Goal: Find specific page/section: Find specific page/section

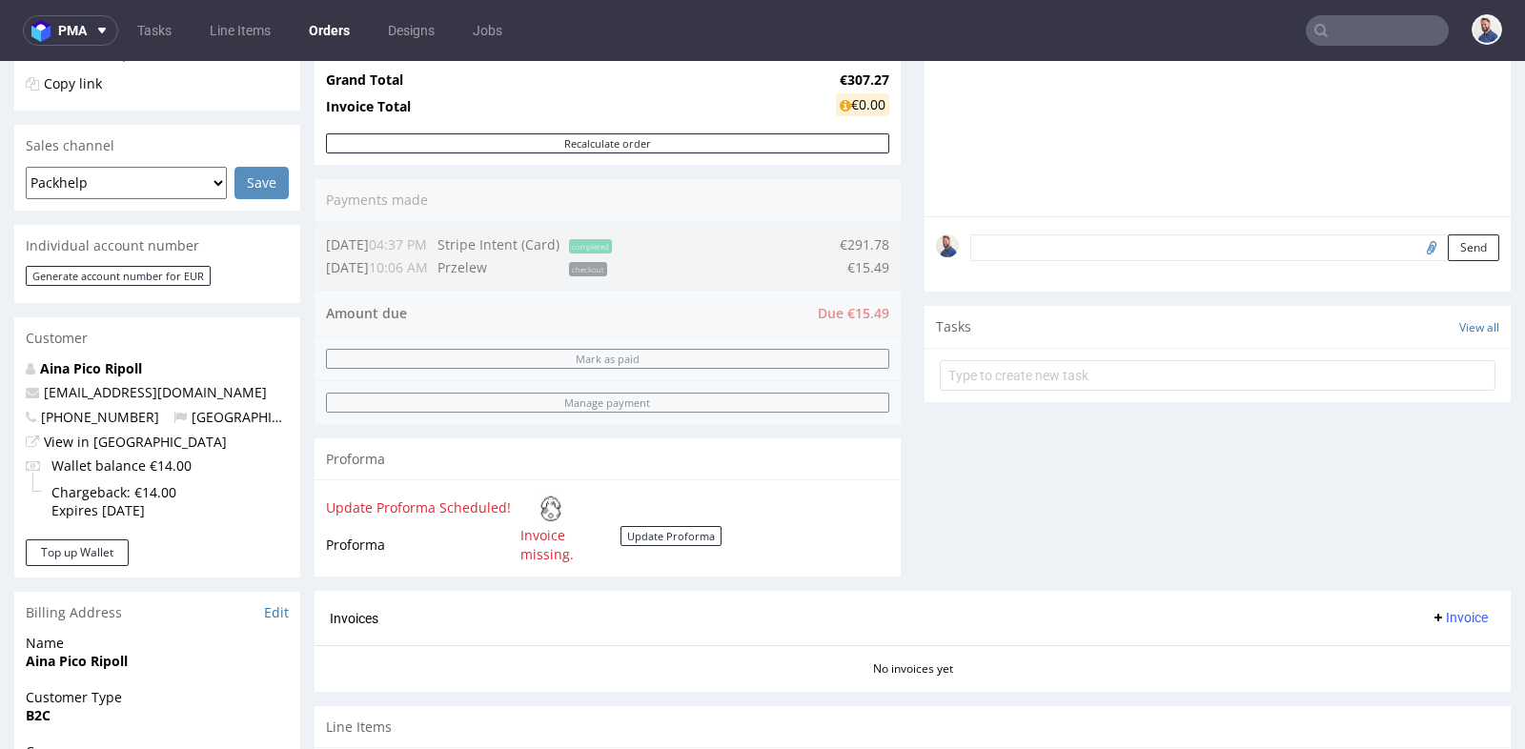
scroll to position [5, 0]
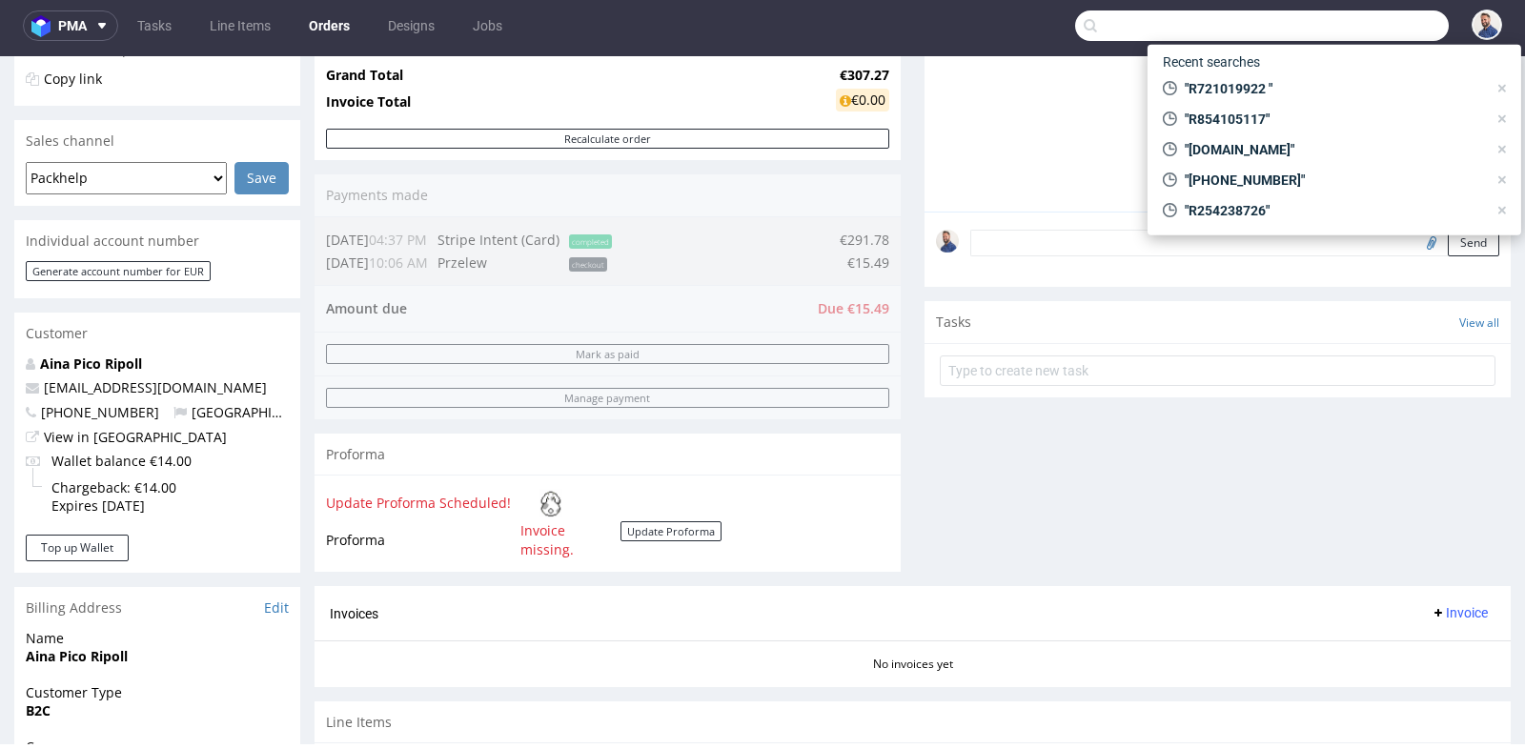
click at [1367, 36] on input "text" at bounding box center [1262, 25] width 374 height 30
paste input "R887073343"
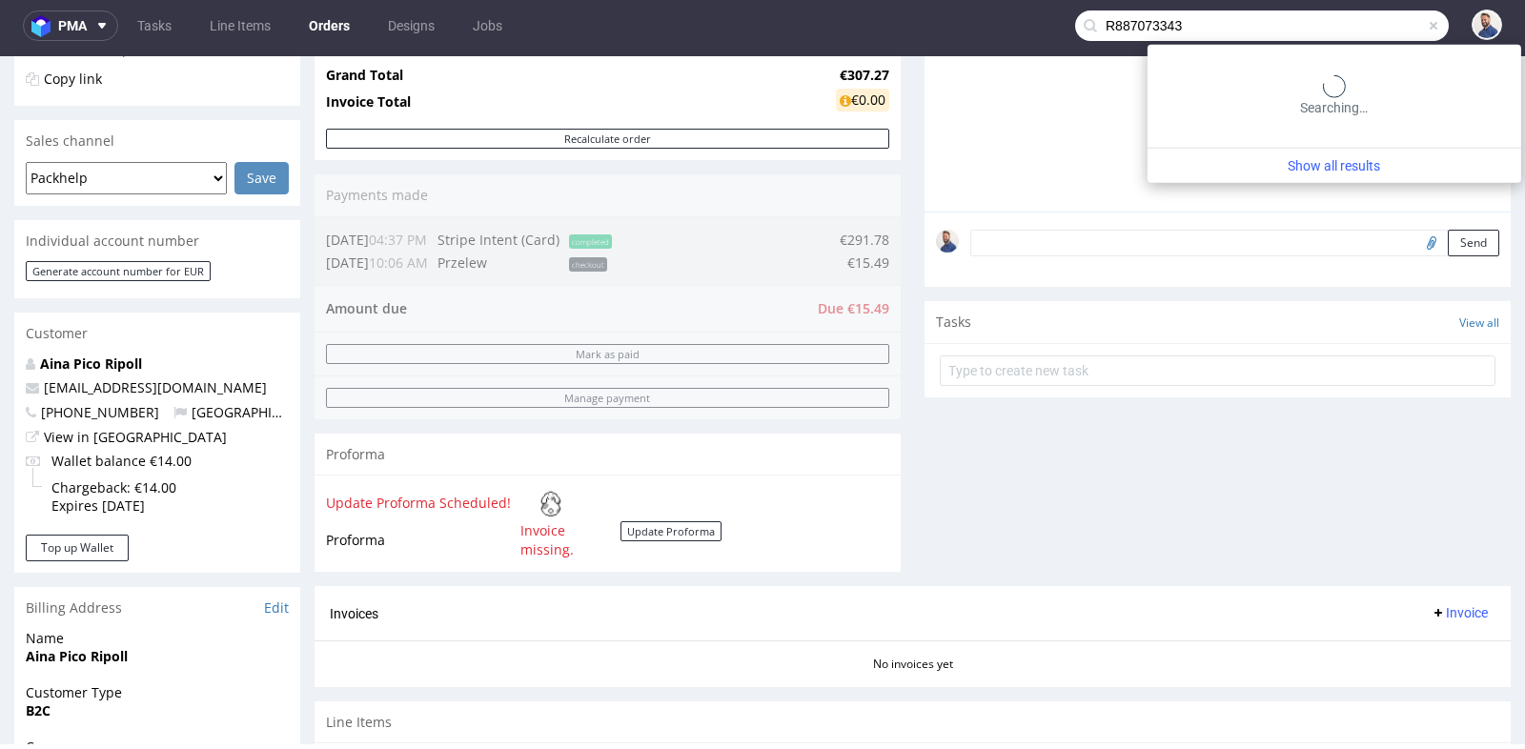
type input "R887073343"
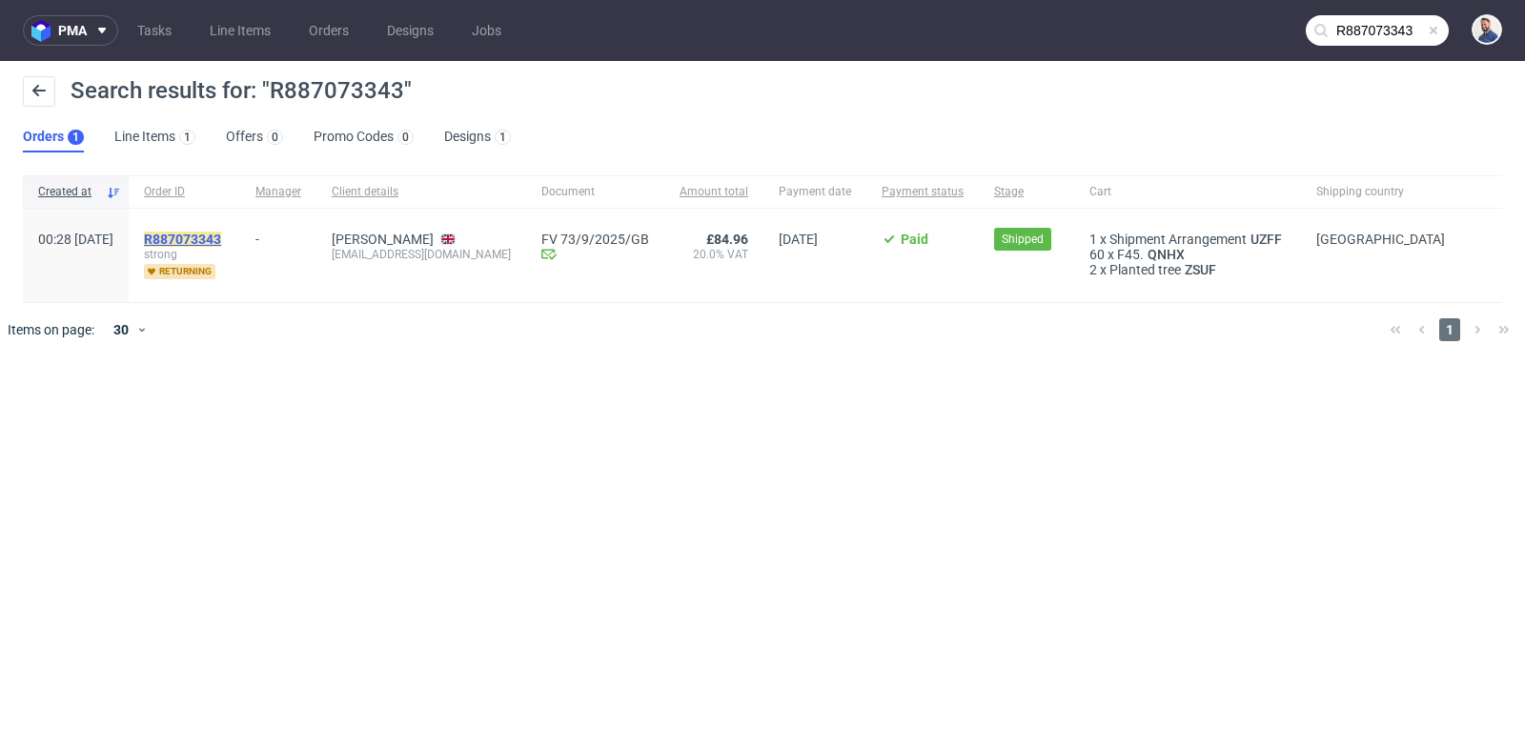
click at [221, 234] on mark "R887073343" at bounding box center [182, 239] width 77 height 15
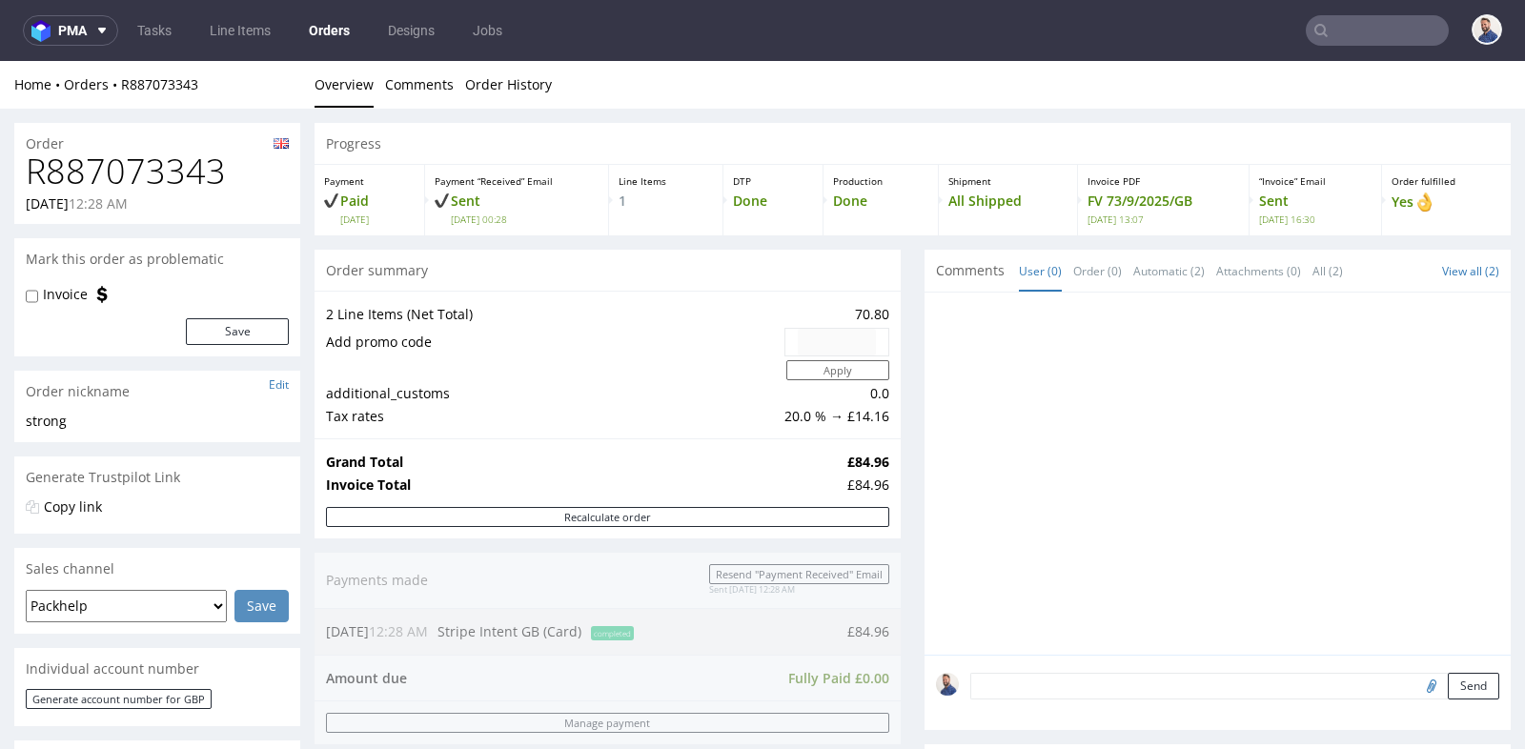
click at [902, 438] on div "Progress Payment Paid Tue 26 Aug Payment “Received” Email Sent Tue 26 Aug 00:28…" at bounding box center [912, 707] width 1196 height 1169
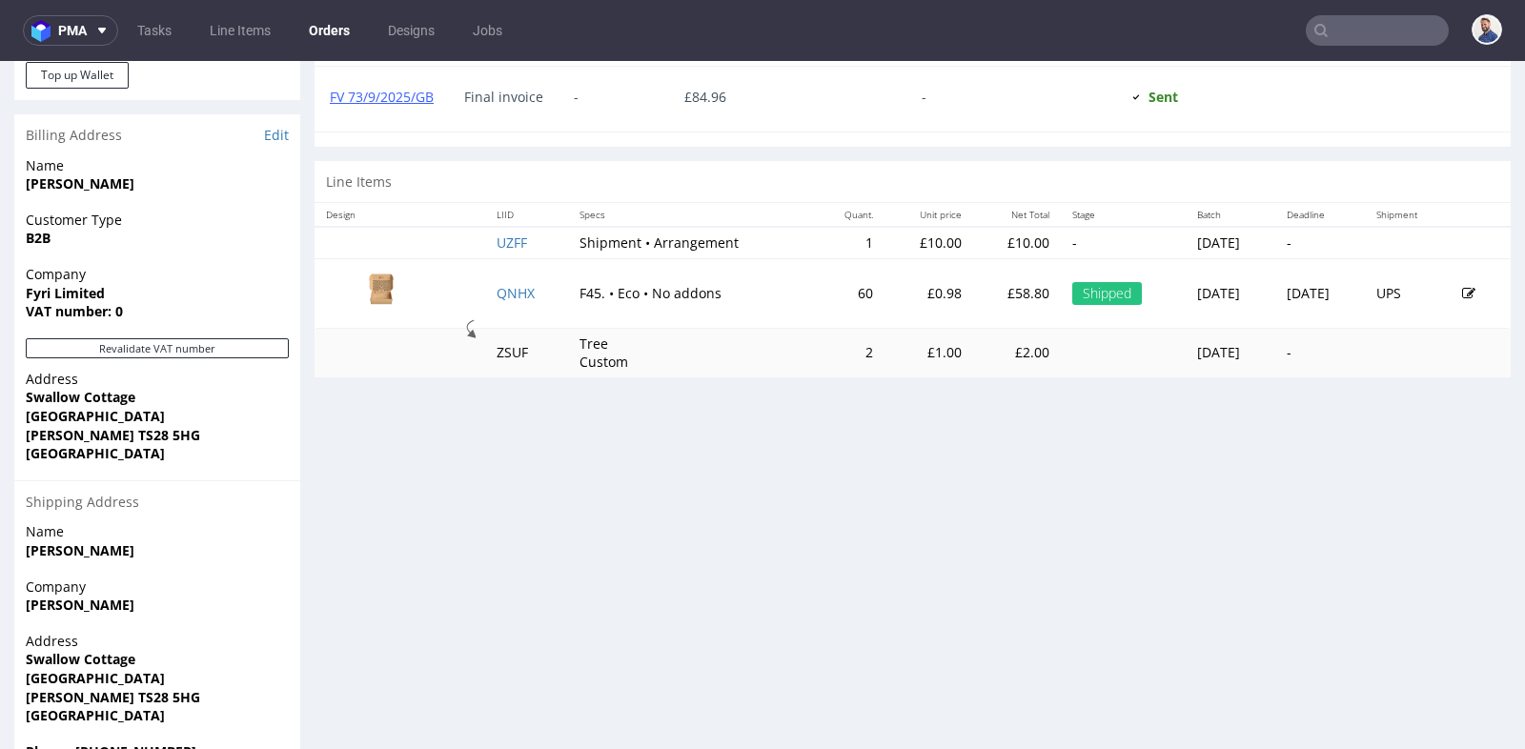
scroll to position [931, 0]
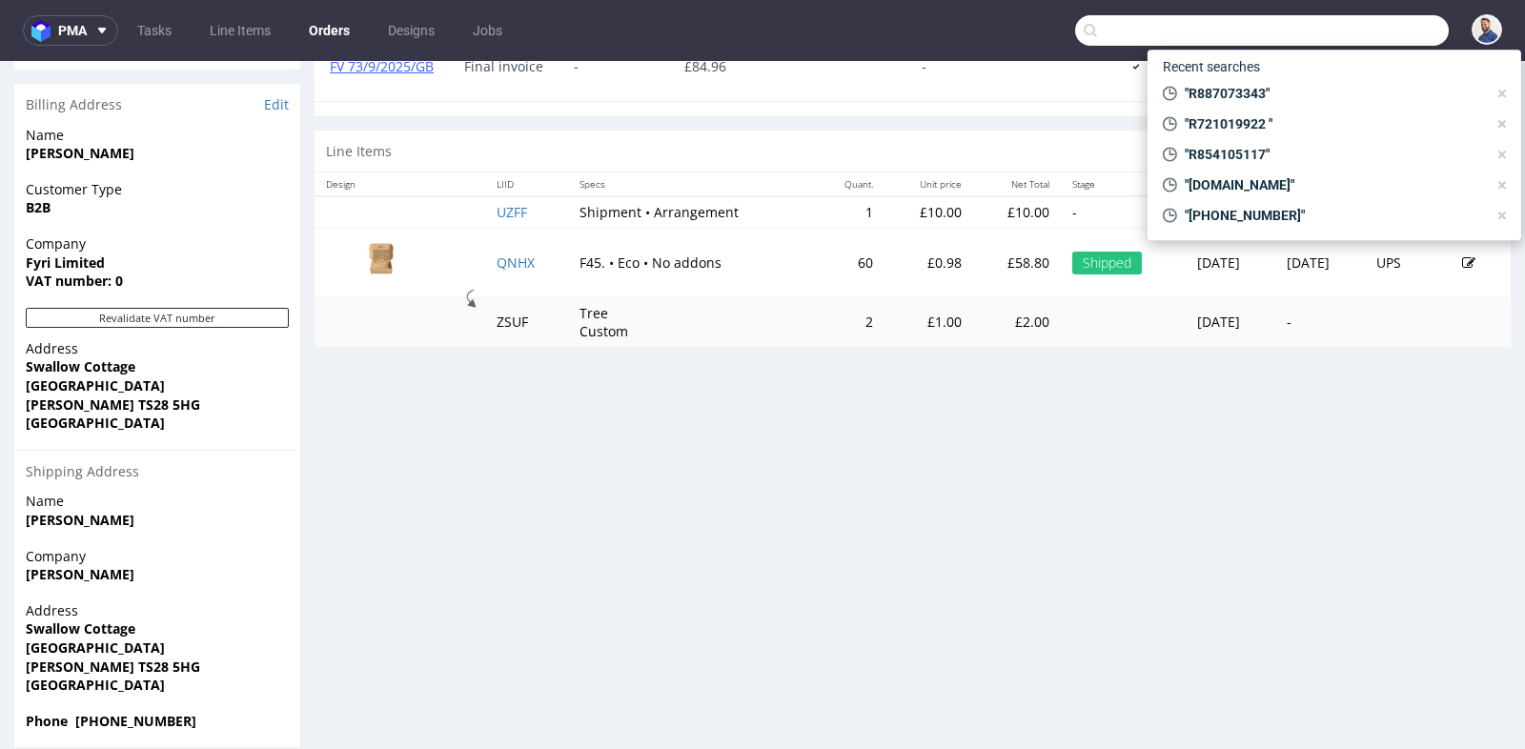
click at [1338, 37] on input "text" at bounding box center [1262, 30] width 374 height 30
paste input "R887073343"
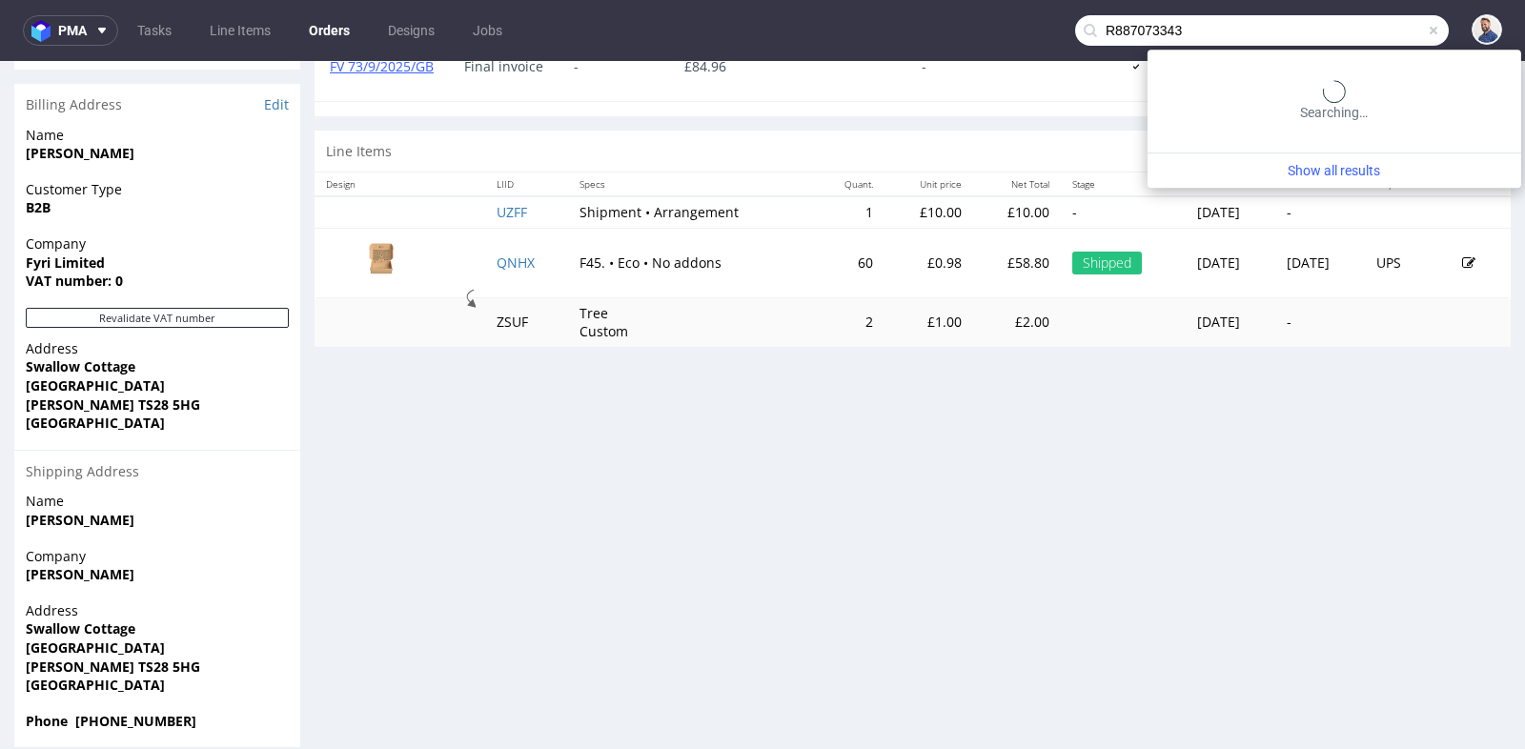
type input "R887073343"
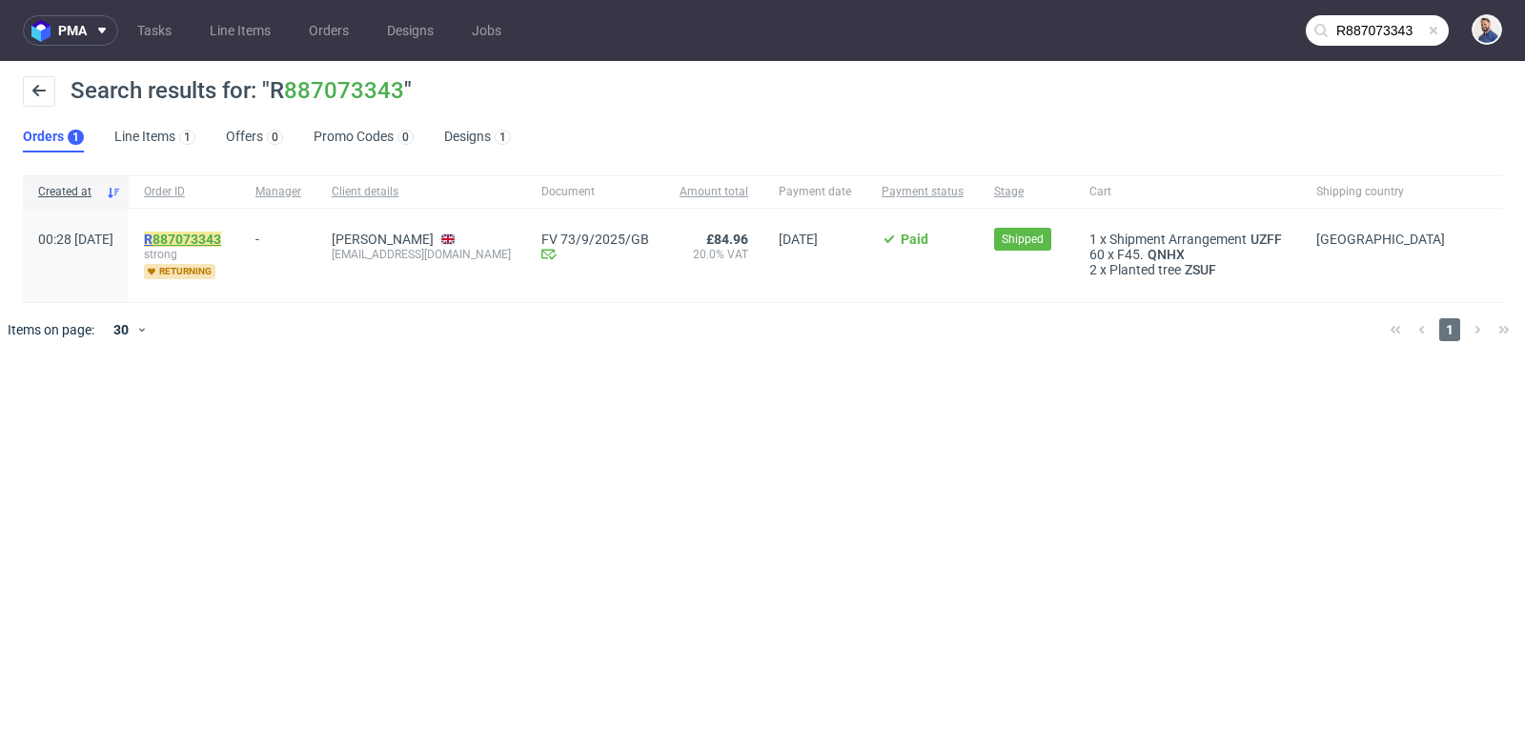
click at [221, 232] on link "887073343" at bounding box center [186, 239] width 69 height 15
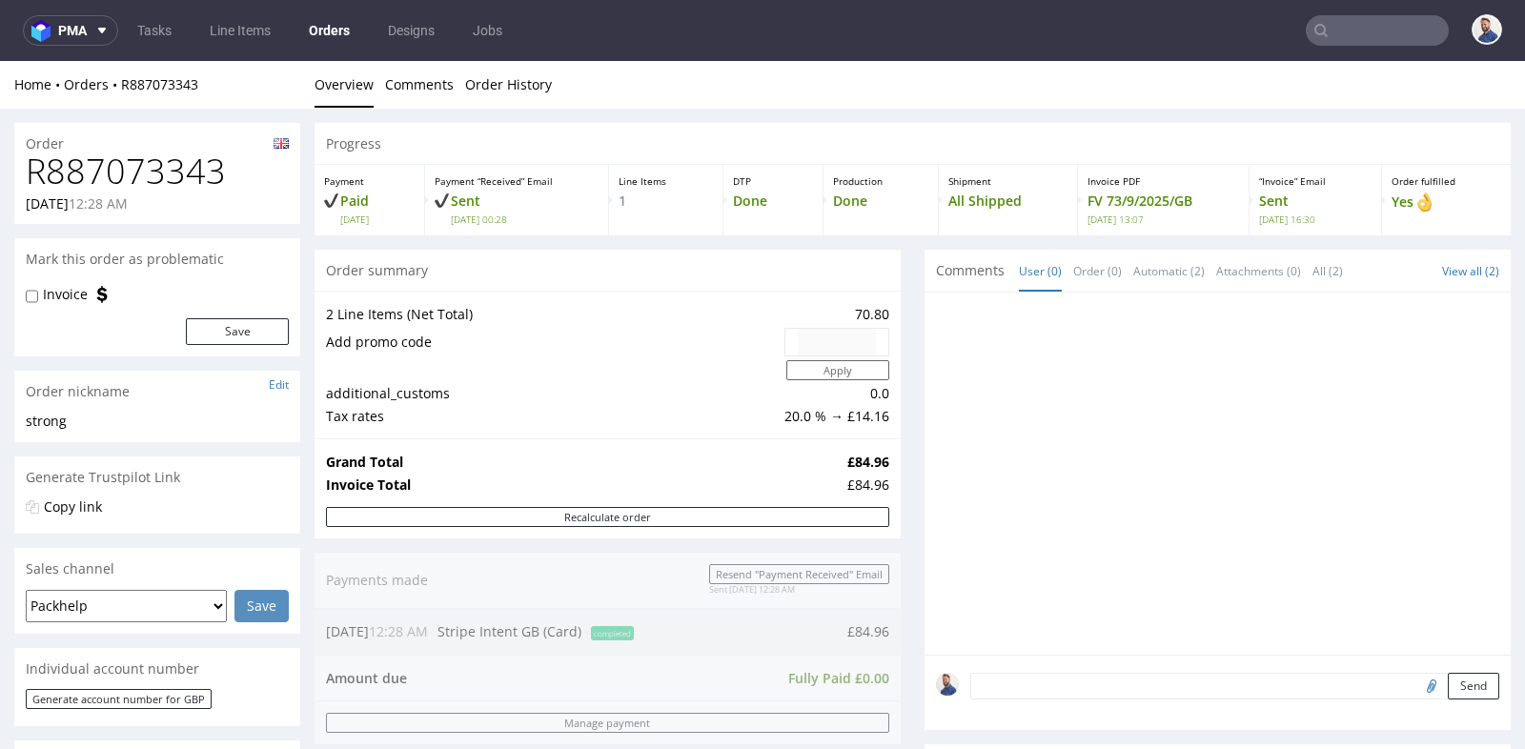
click at [895, 345] on div "Progress Payment Paid Tue 26 Aug Payment “Received” Email Sent Tue 26 Aug 00:28…" at bounding box center [912, 707] width 1196 height 1169
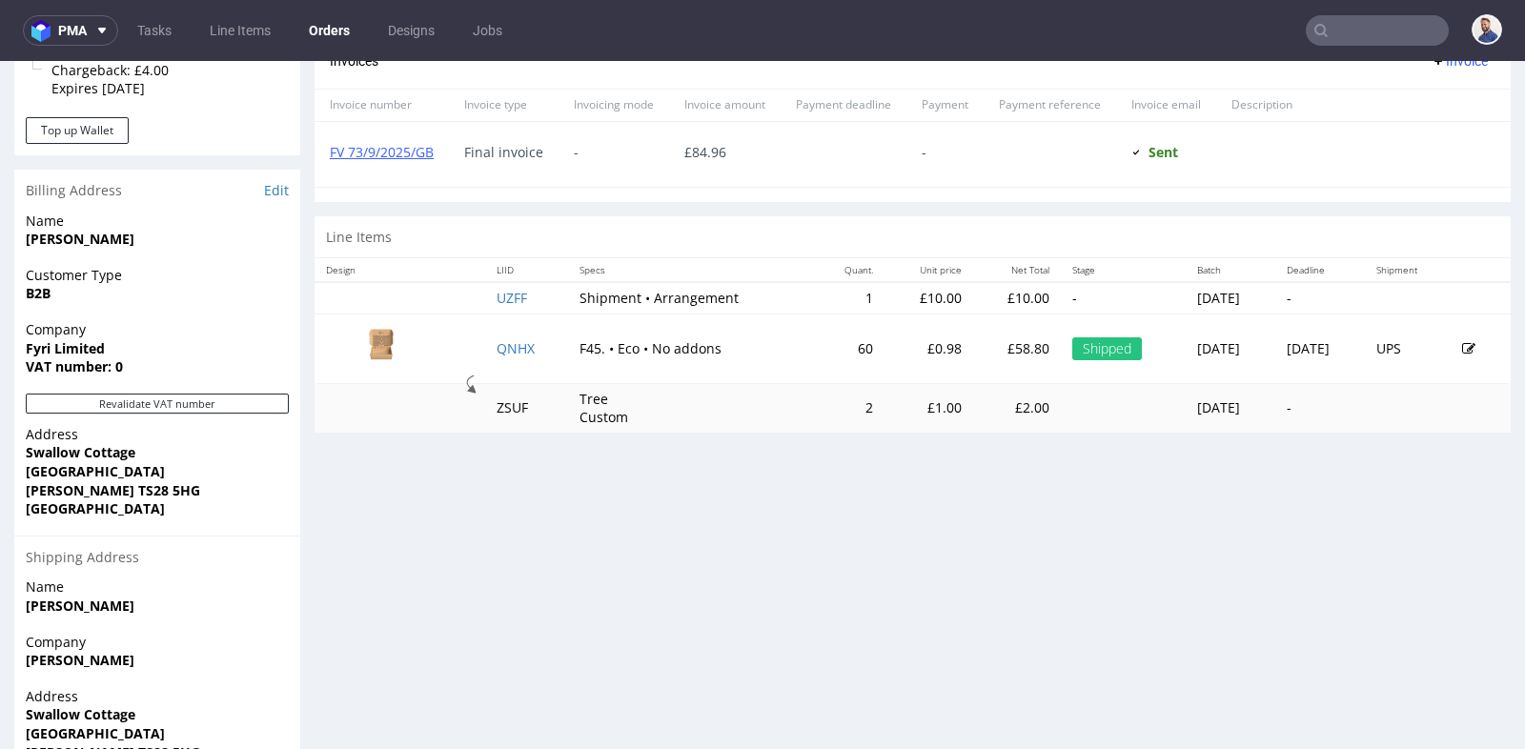
scroll to position [846, 0]
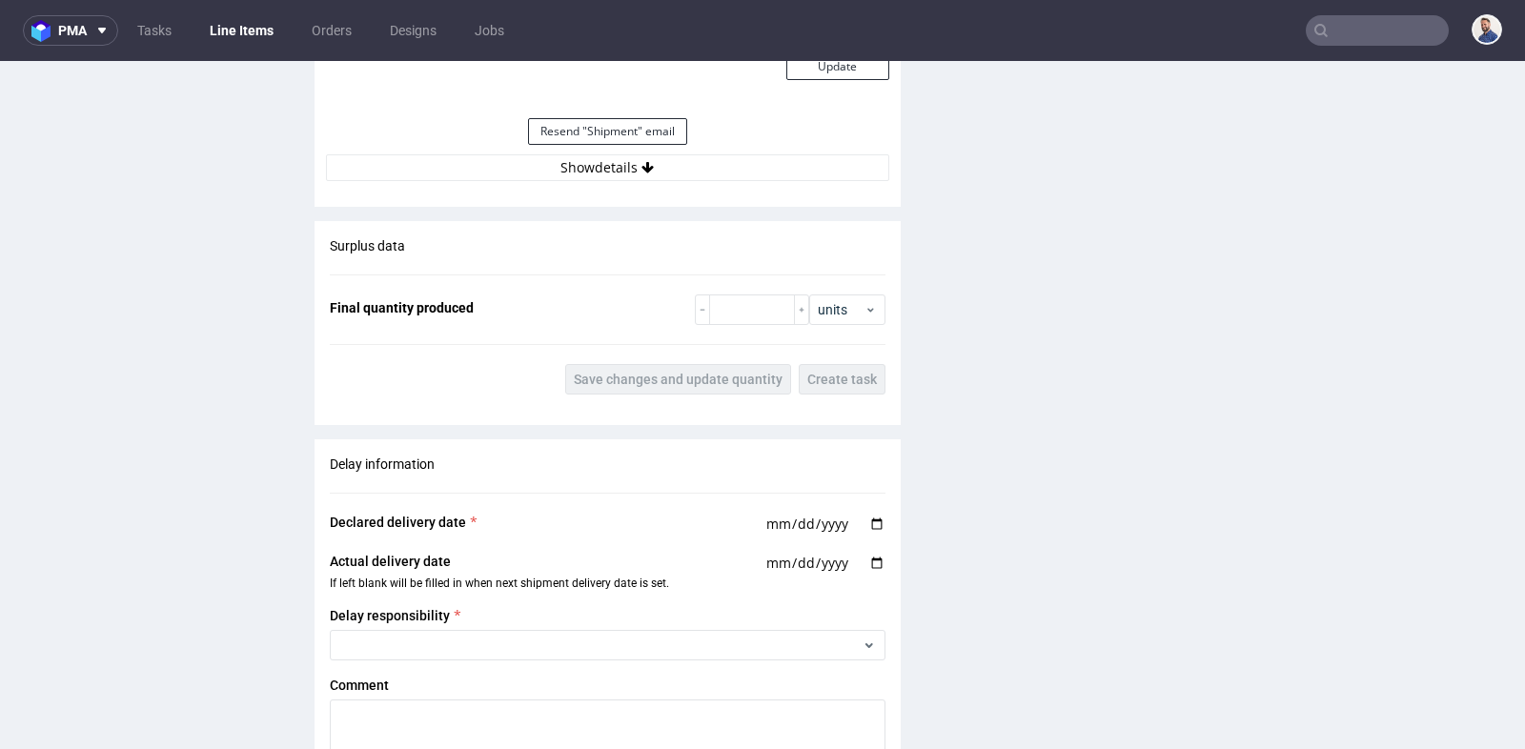
scroll to position [2159, 0]
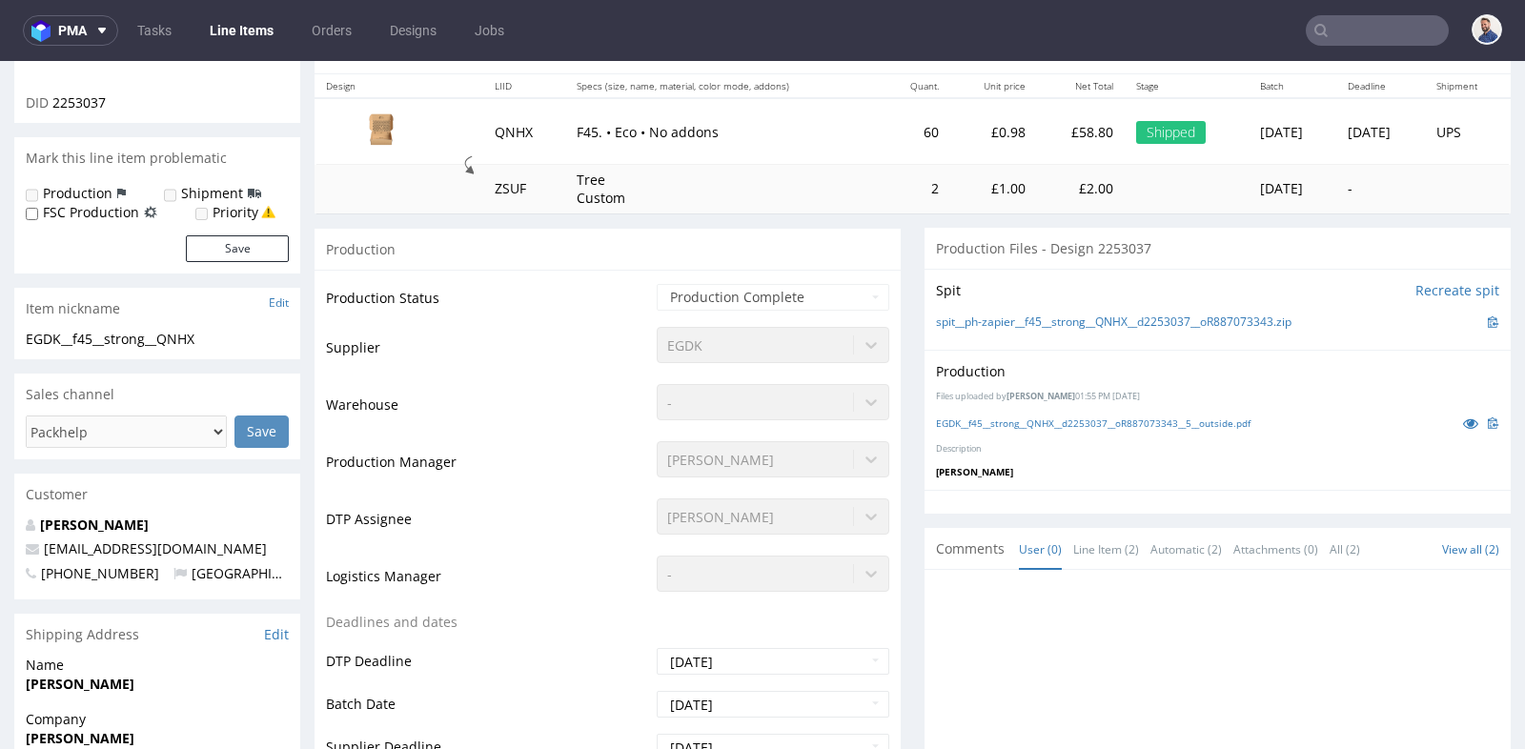
scroll to position [253, 0]
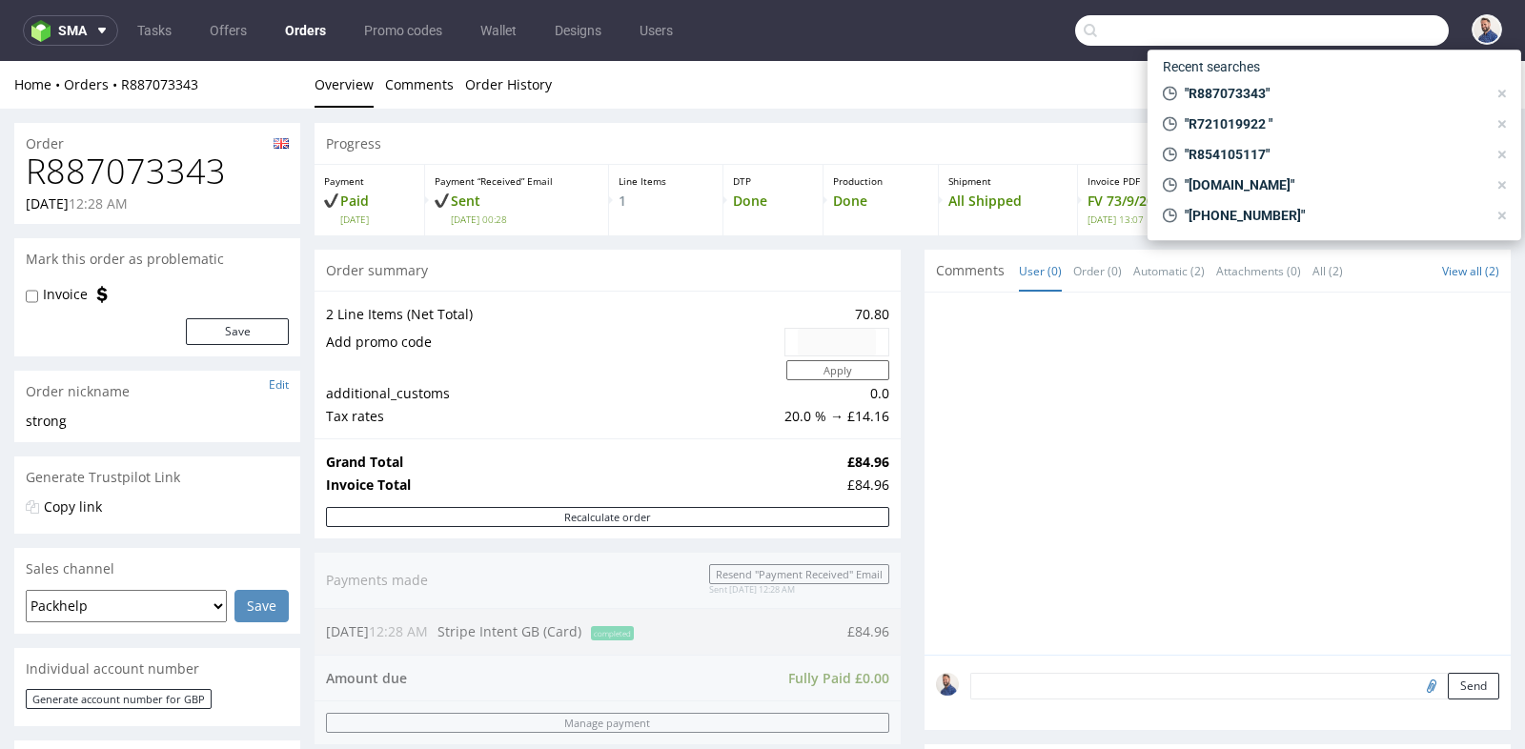
click at [1388, 38] on input "text" at bounding box center [1262, 30] width 374 height 30
paste input "R926570246"
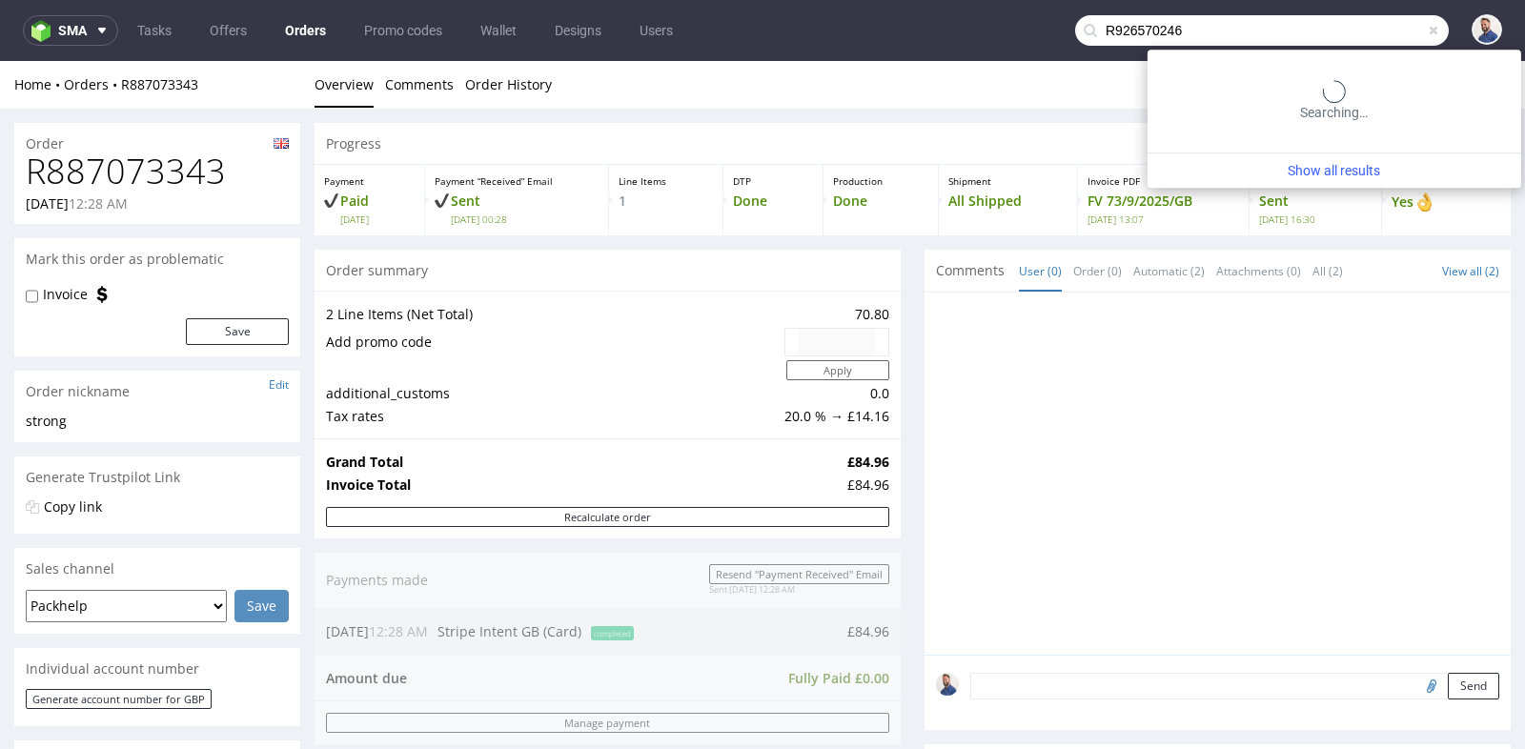
type input "R926570246"
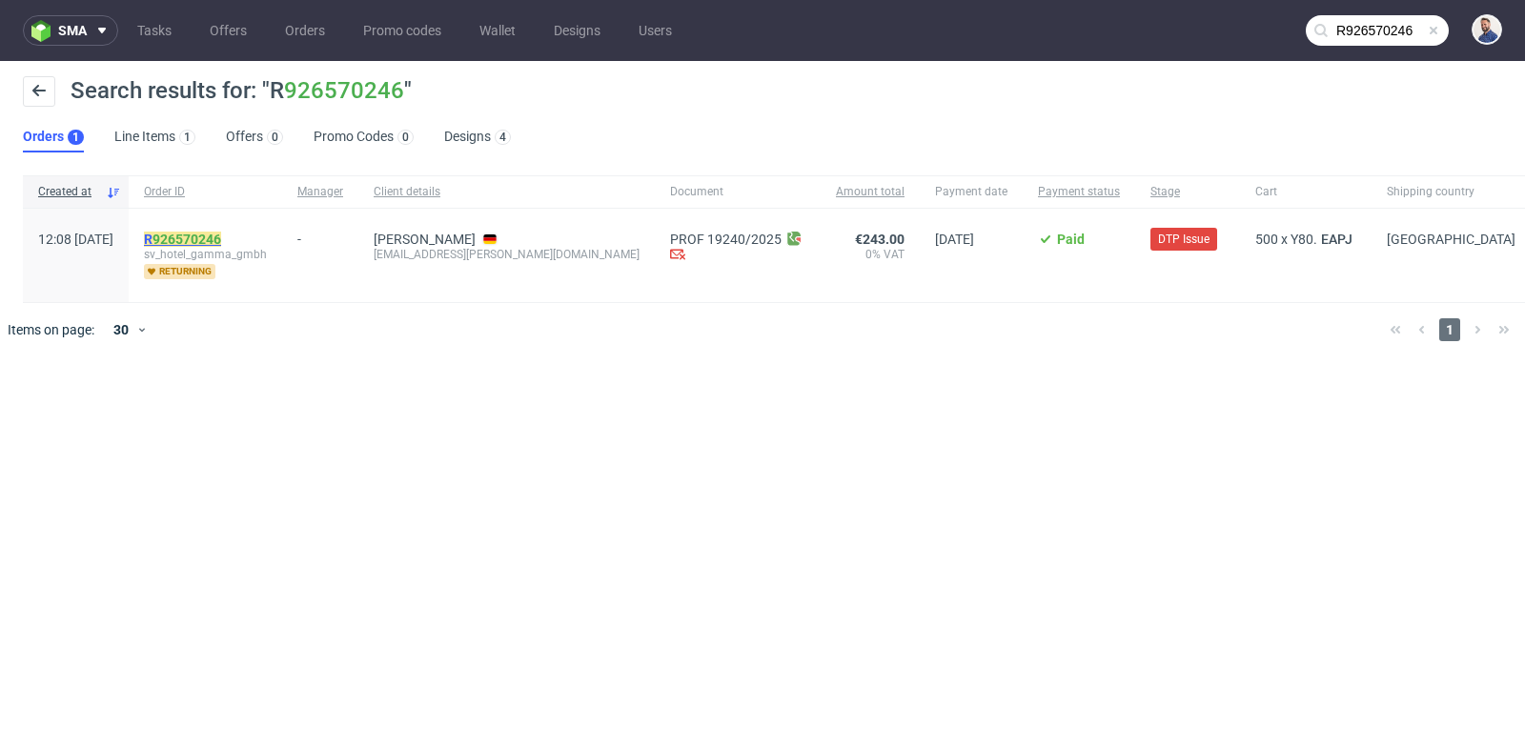
click at [218, 240] on mark "R 926570246" at bounding box center [182, 239] width 77 height 15
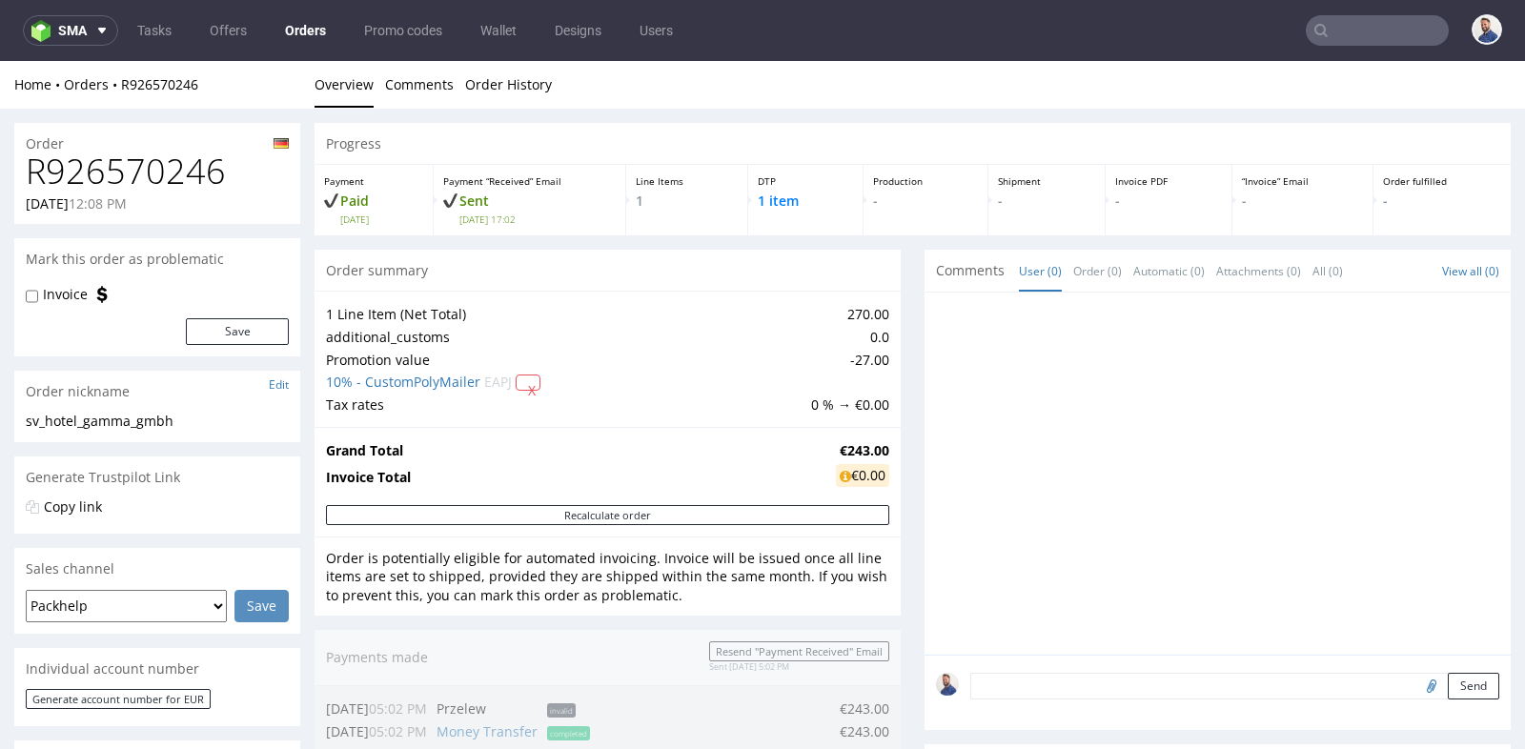
click at [906, 295] on div "Progress Payment Paid Tue 09 Sep Payment “Received” Email Sent Tue 9 Sep 17:02 …" at bounding box center [912, 714] width 1196 height 1183
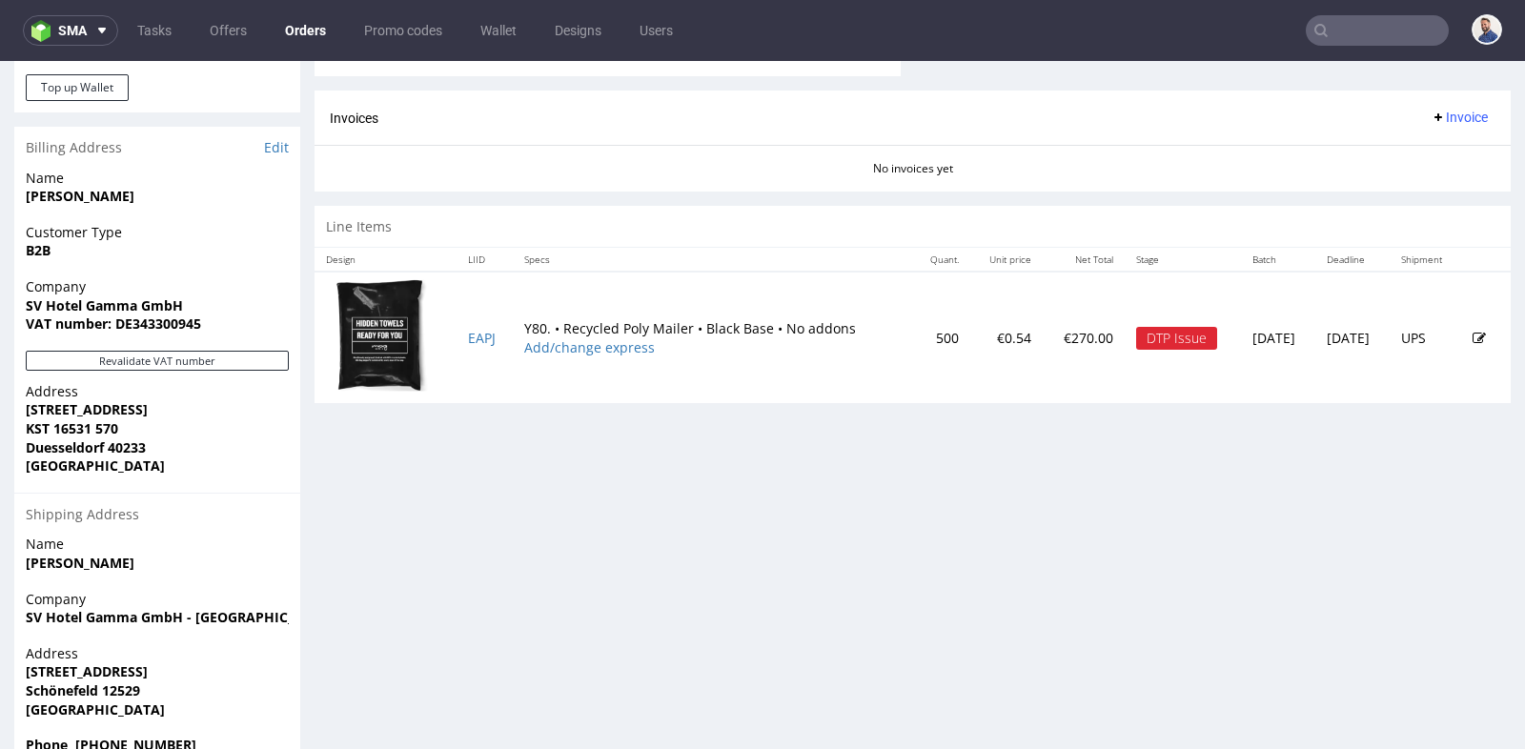
scroll to position [889, 0]
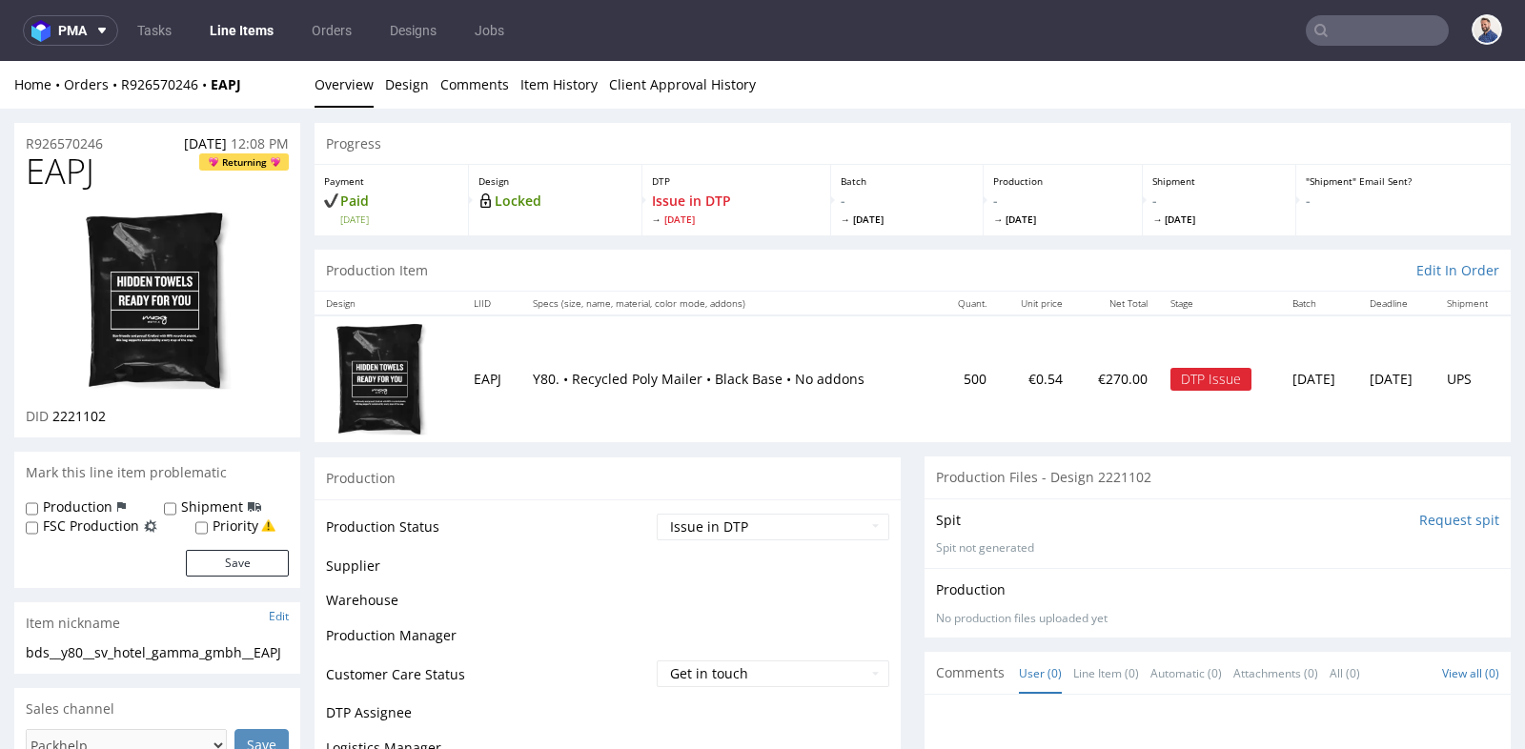
scroll to position [5, 0]
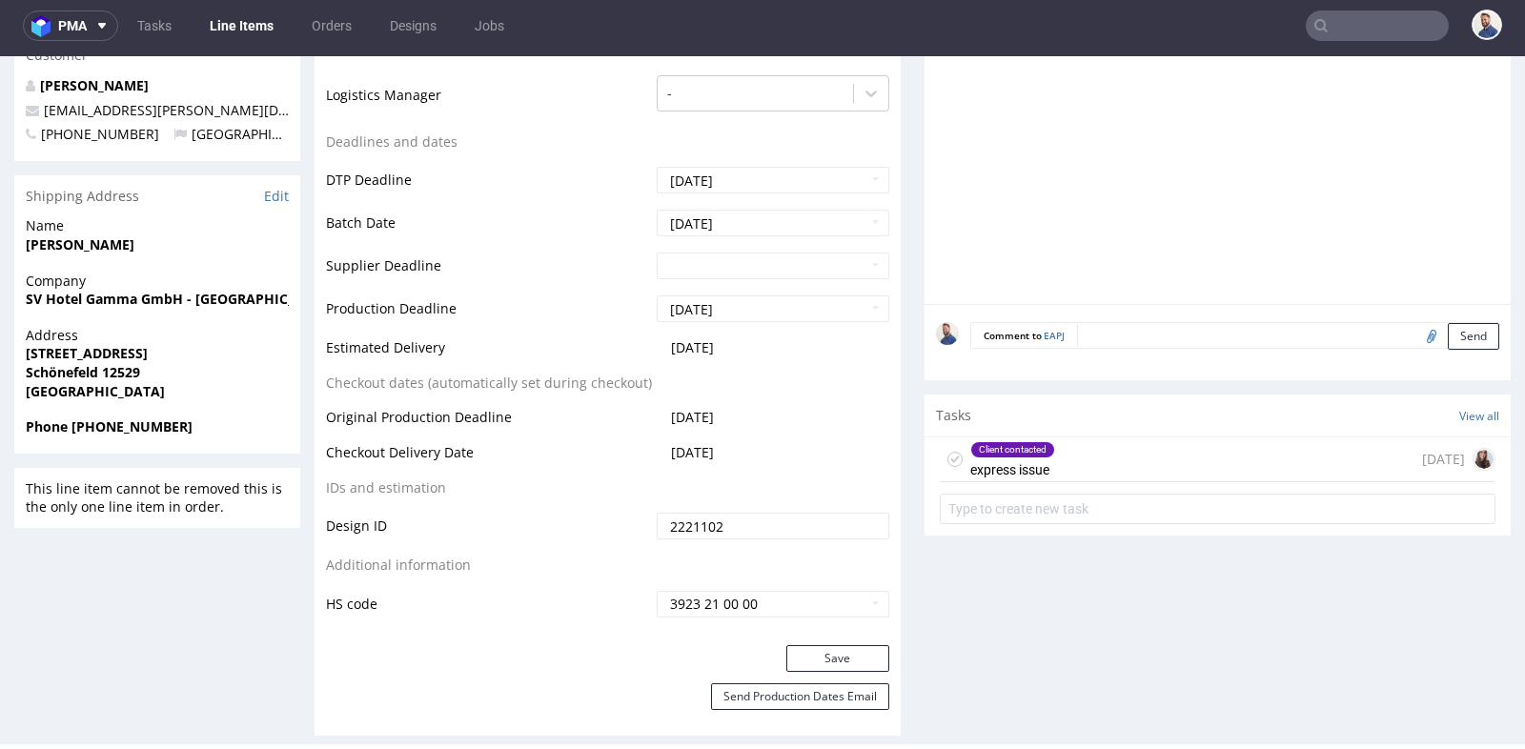
scroll to position [762, 0]
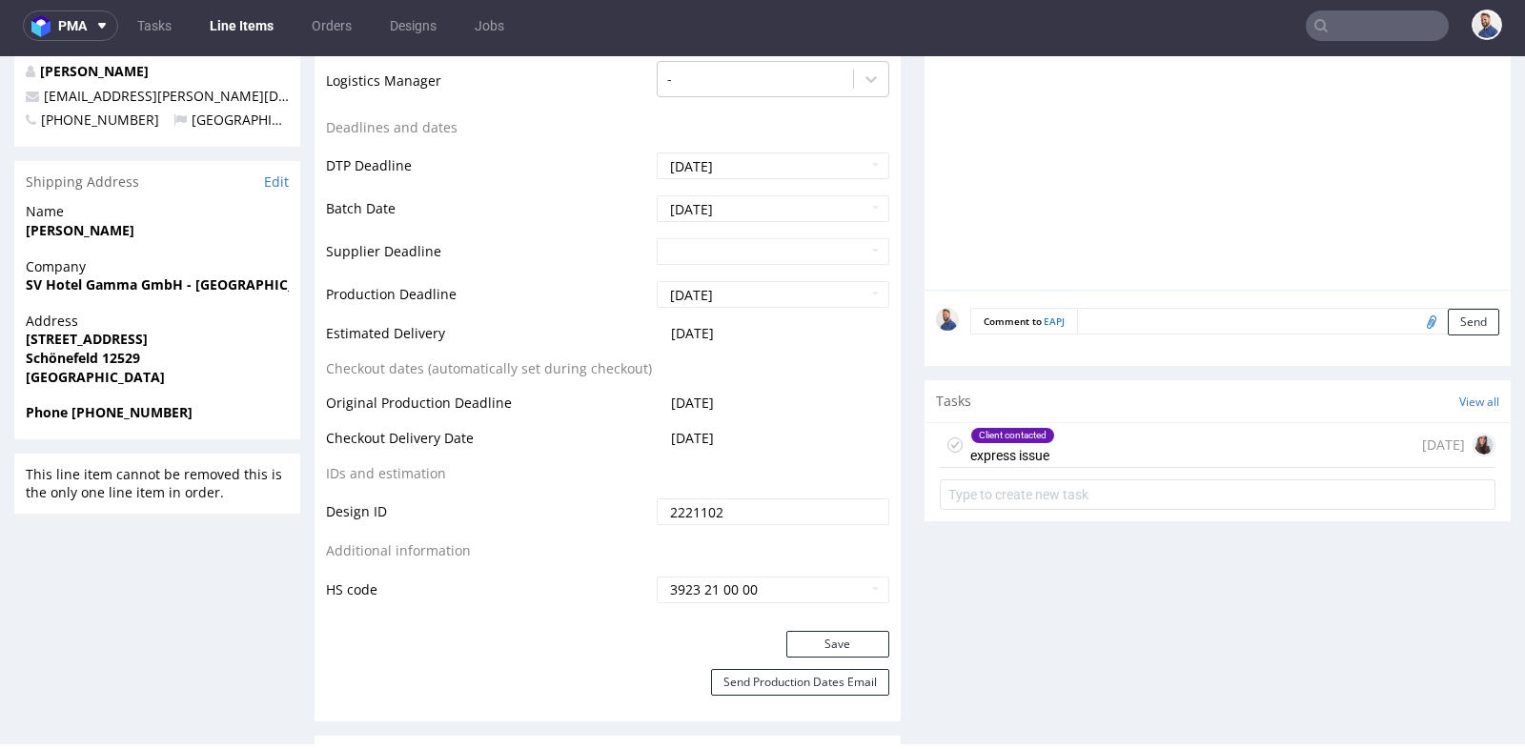
click at [1110, 428] on div "Client contacted express issue 7 days ago" at bounding box center [1218, 445] width 556 height 45
